Goal: Task Accomplishment & Management: Manage account settings

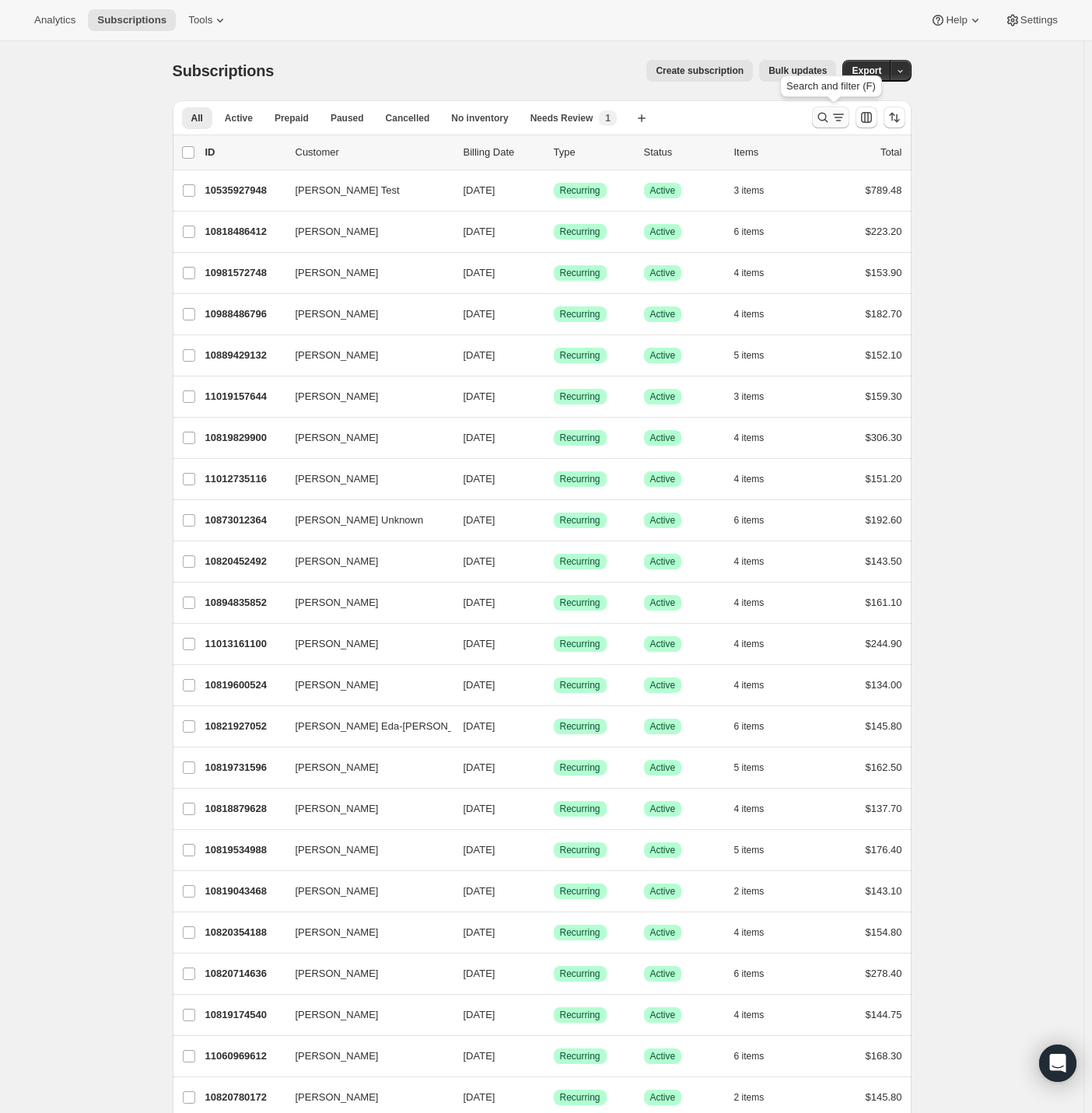
click at [827, 124] on icon "Search and filter results" at bounding box center [822, 117] width 15 height 15
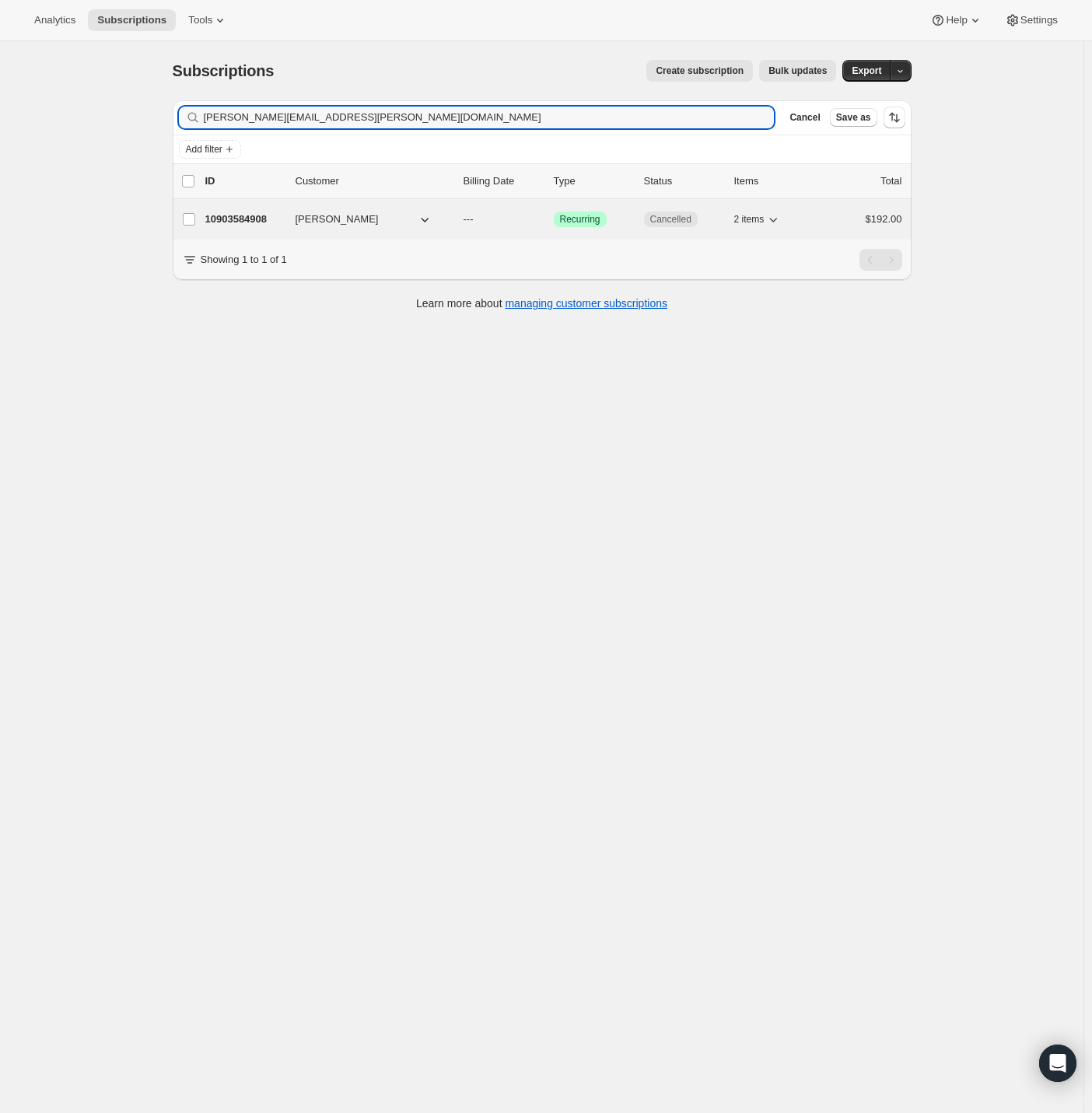
type input "renee.larbi@yahoo.com"
click at [246, 214] on p "10903584908" at bounding box center [244, 218] width 78 height 15
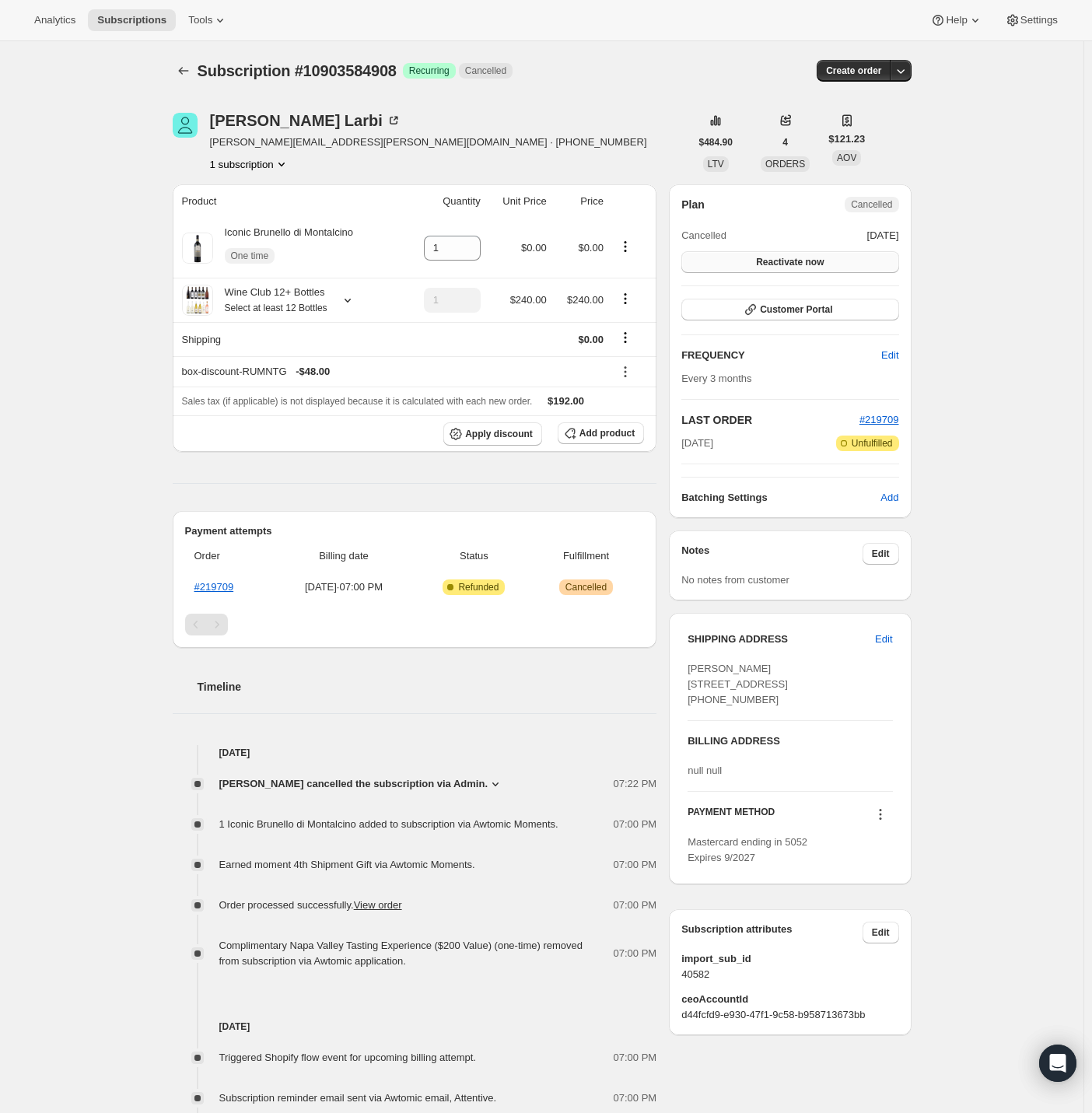
click at [813, 266] on span "Reactivate now" at bounding box center [790, 262] width 68 height 13
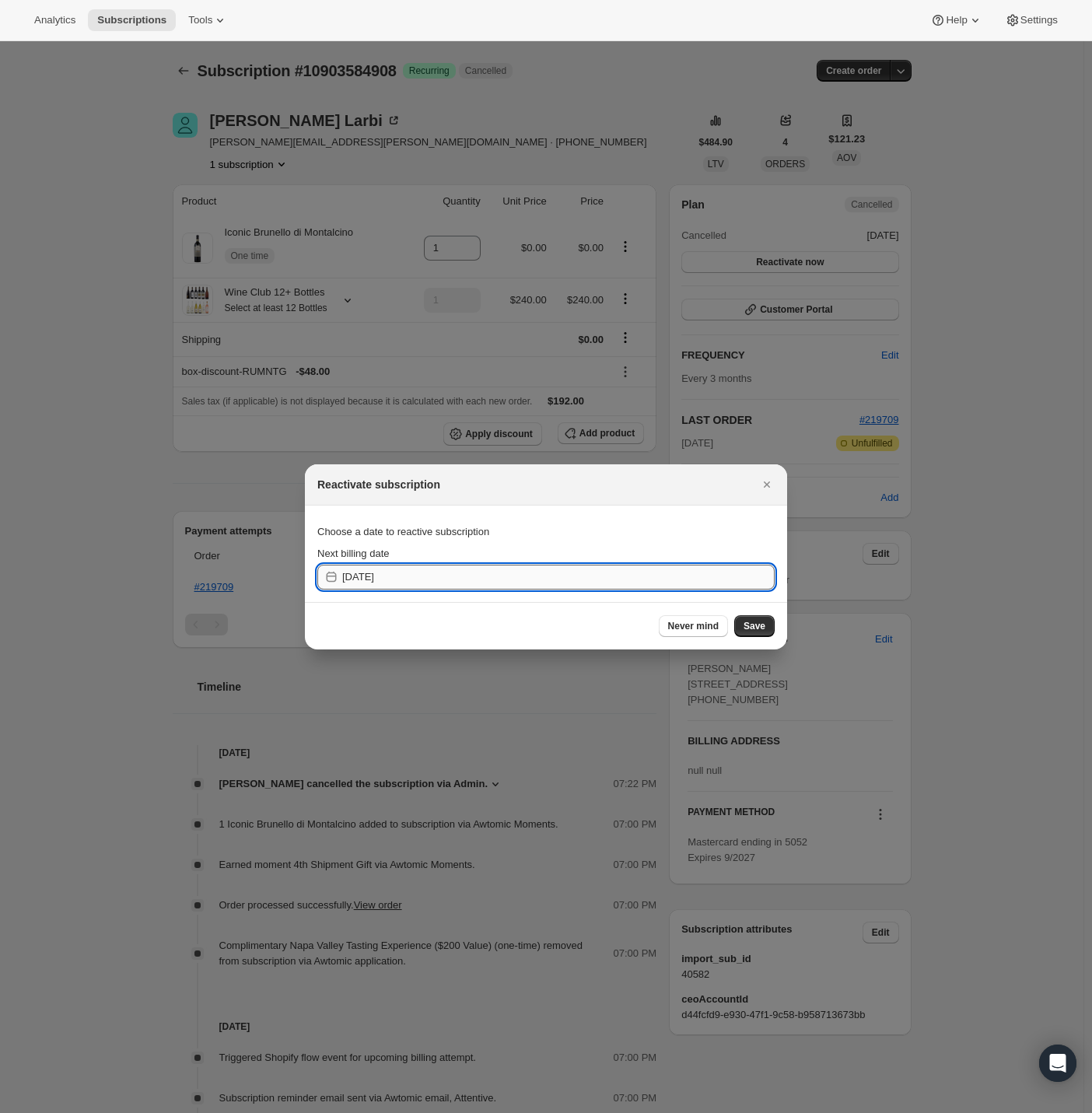
click at [390, 579] on input "2025-10-03" at bounding box center [558, 577] width 432 height 25
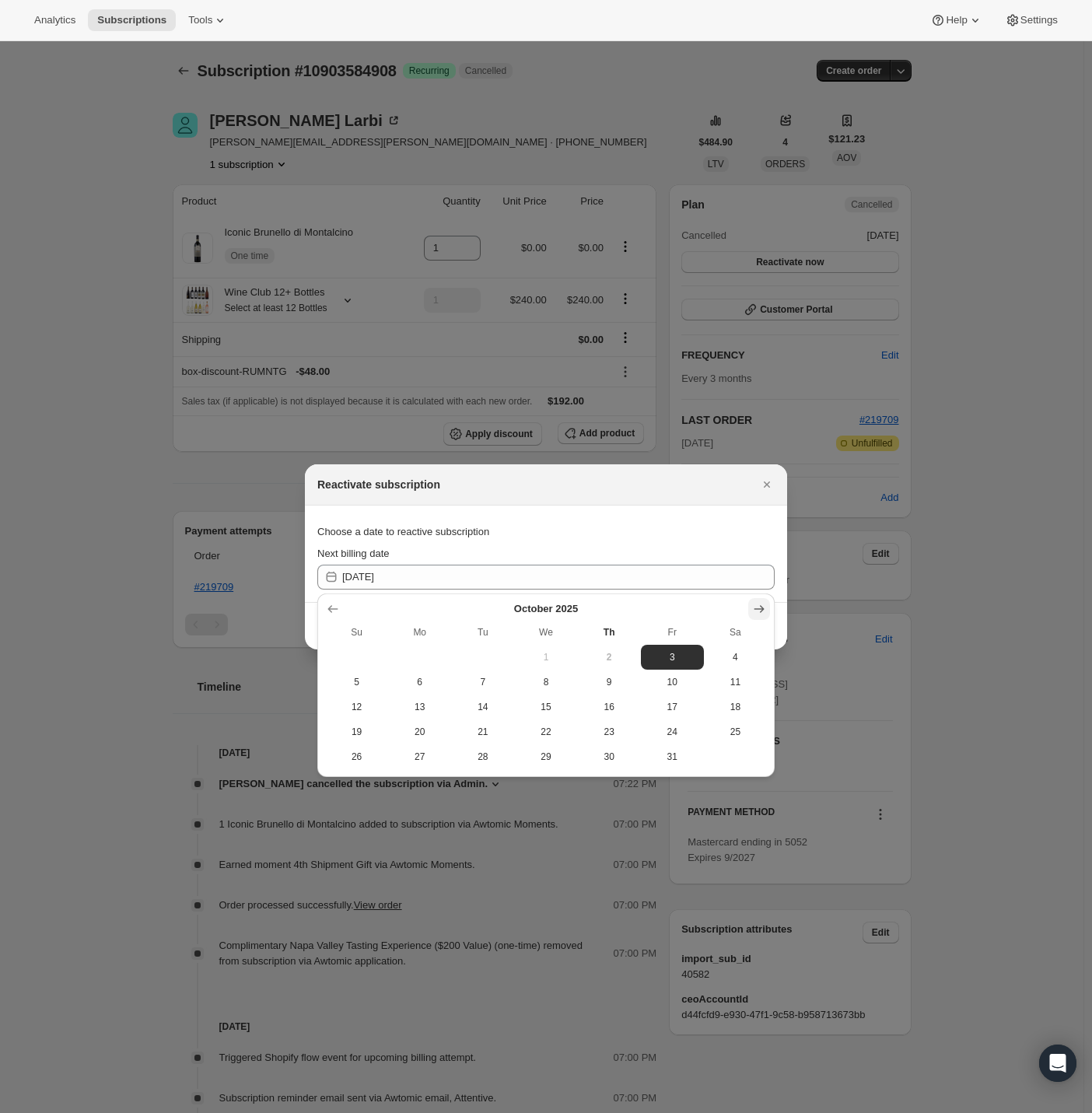
click at [758, 607] on icon "Show next month, November 2025" at bounding box center [758, 608] width 15 height 15
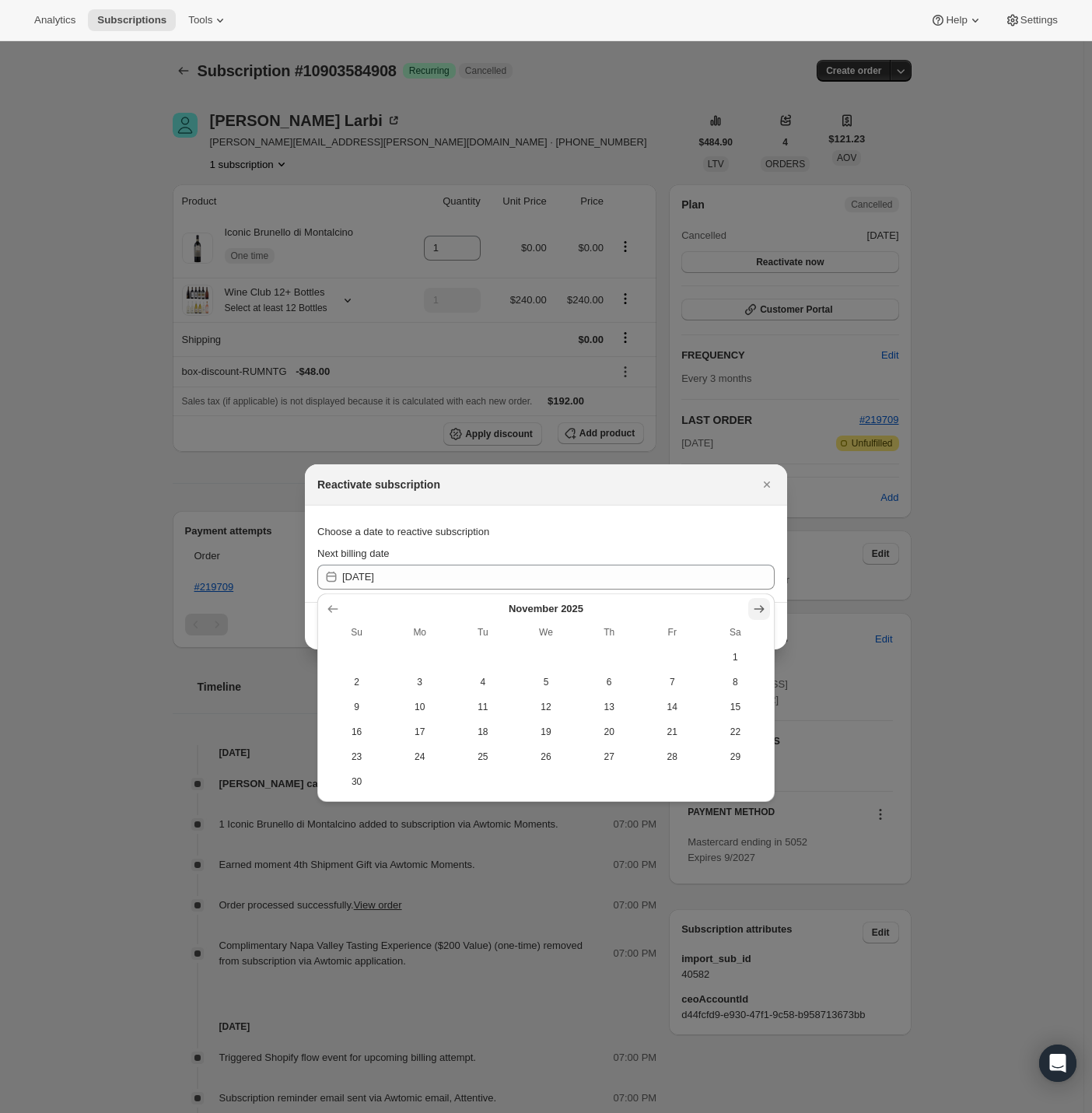
click at [758, 607] on icon "Show next month, December 2025" at bounding box center [758, 608] width 15 height 15
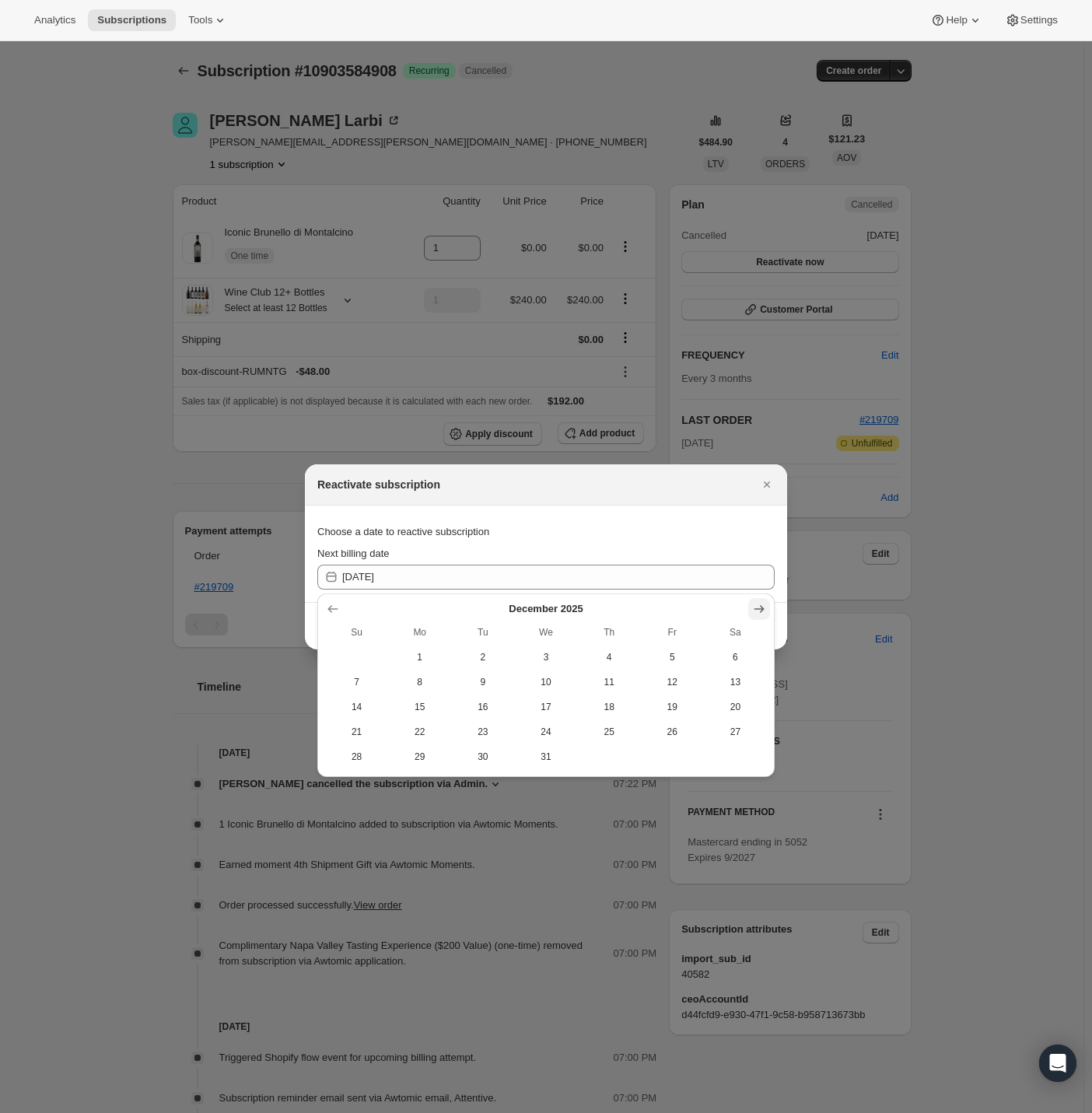
click at [758, 607] on icon "Show next month, January 2026" at bounding box center [758, 608] width 15 height 15
click at [674, 651] on span "2" at bounding box center [672, 658] width 50 height 13
type input "2026-01-01"
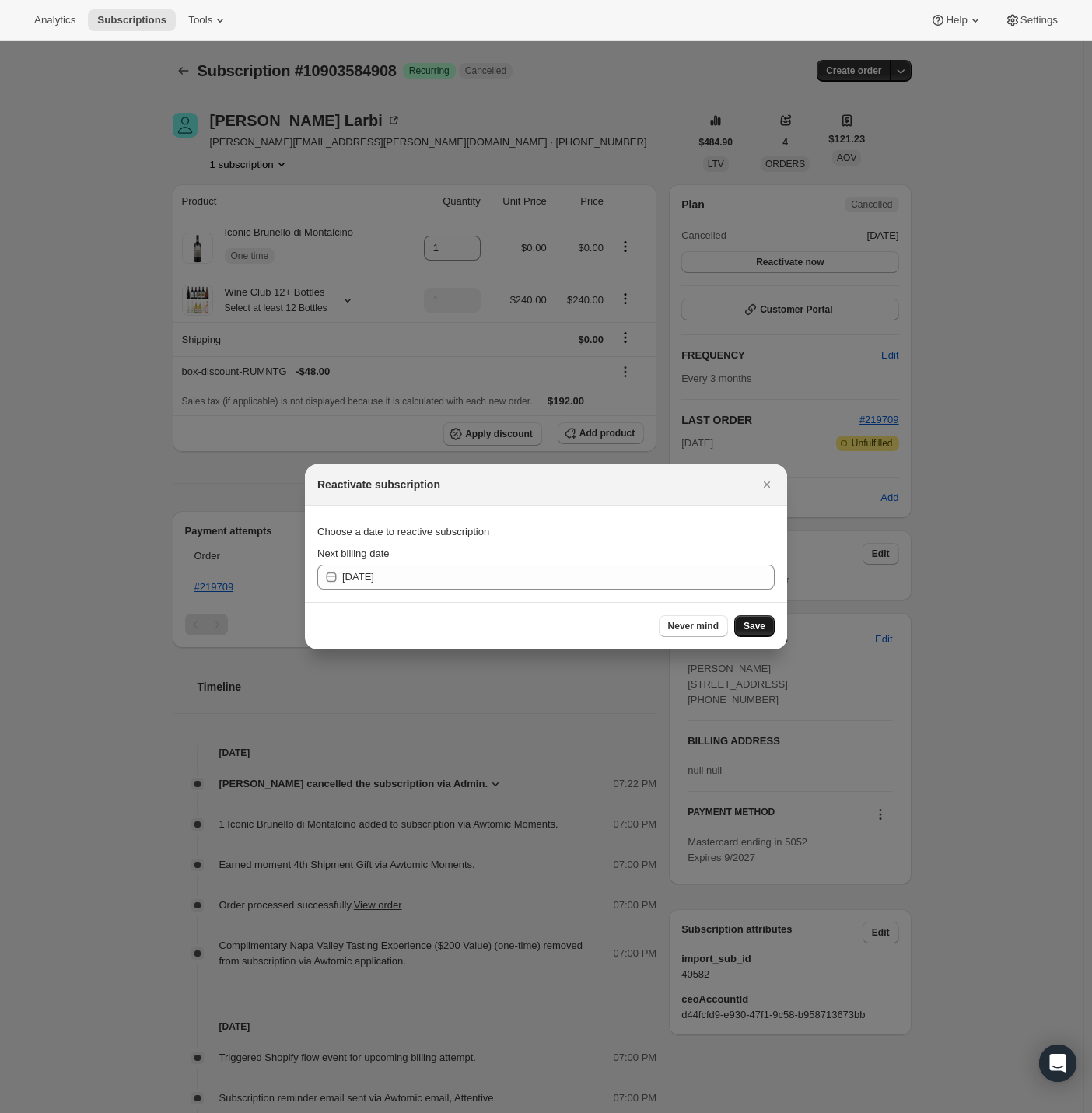
click at [759, 623] on span "Save" at bounding box center [754, 627] width 22 height 13
